Goal: Transaction & Acquisition: Subscribe to service/newsletter

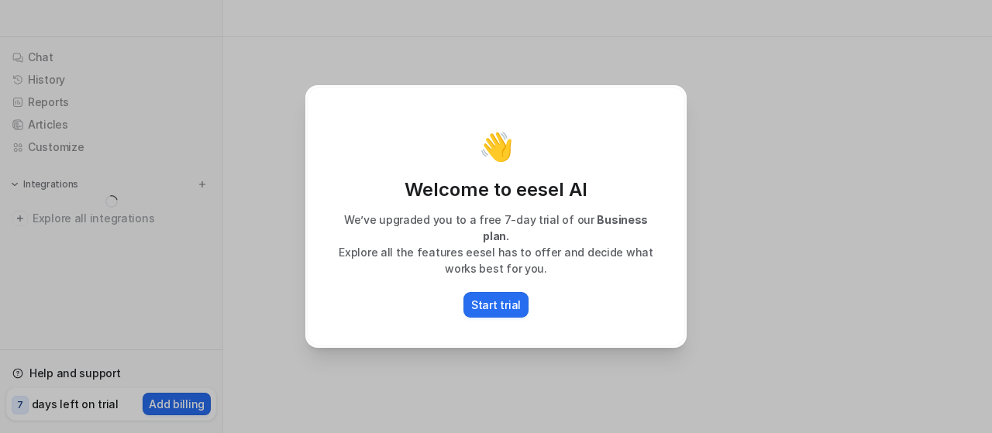
click at [777, 247] on div "👋 Welcome to eesel AI We’ve upgraded you to a free 7-day trial of our Business …" at bounding box center [496, 216] width 992 height 433
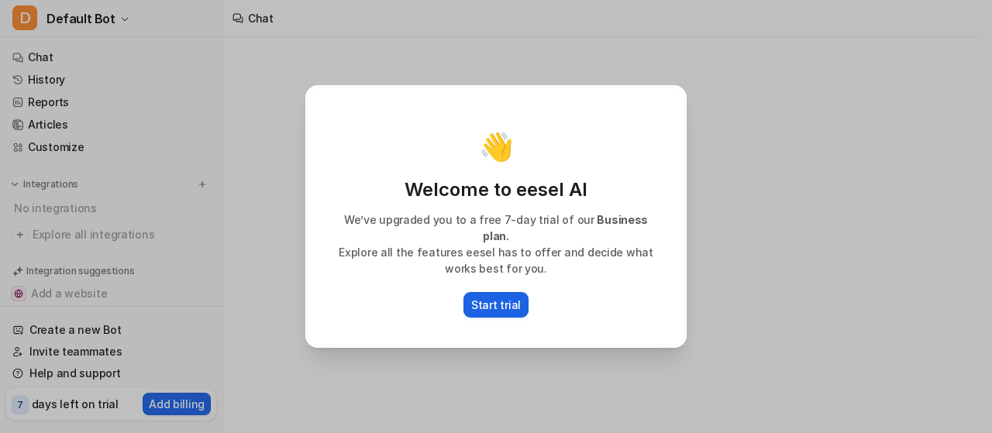
click at [487, 304] on p "Start trial" at bounding box center [496, 305] width 50 height 16
